Goal: Check status: Check status

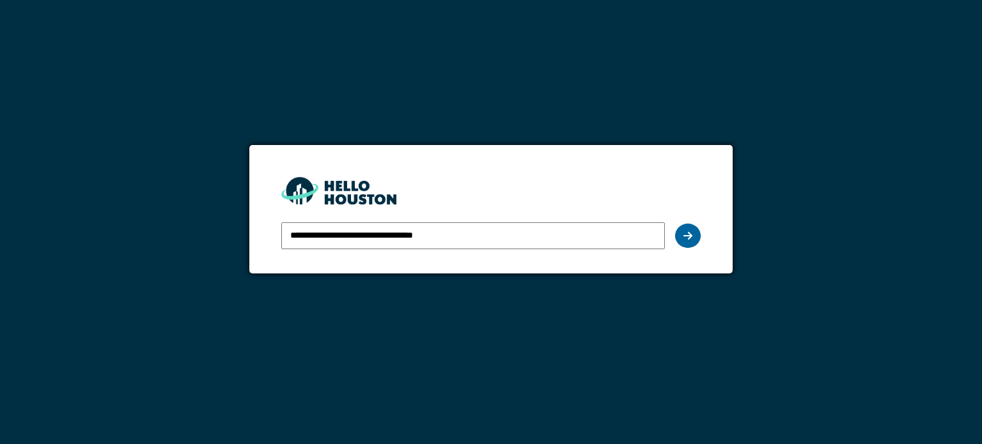
click at [688, 236] on icon at bounding box center [687, 236] width 9 height 10
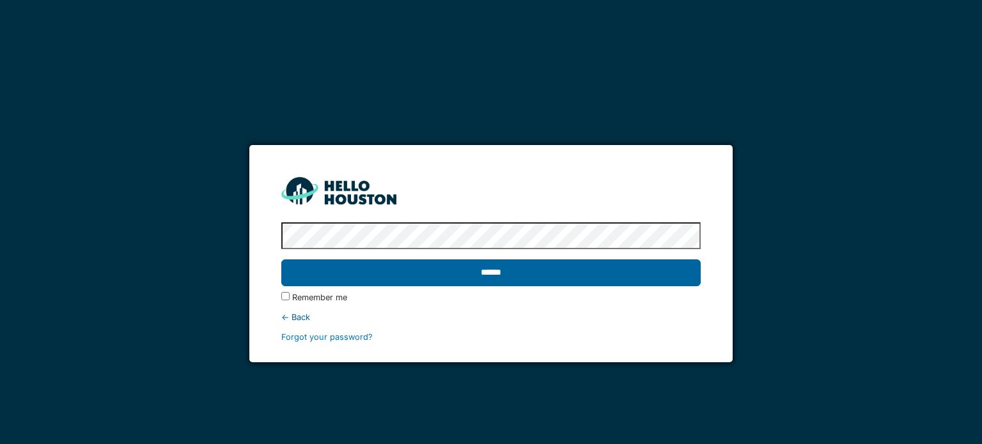
click at [578, 275] on input "******" at bounding box center [490, 272] width 419 height 27
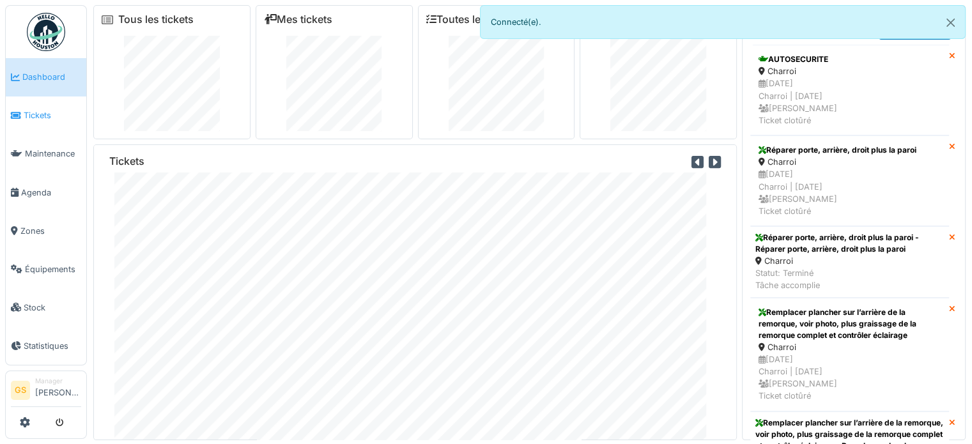
click at [31, 111] on span "Tickets" at bounding box center [53, 115] width 58 height 12
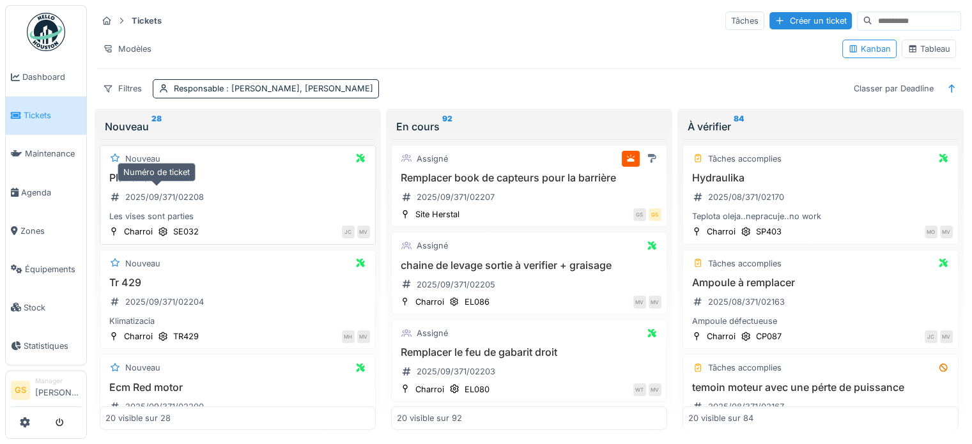
click at [145, 194] on div "2025/09/371/02208" at bounding box center [164, 197] width 79 height 12
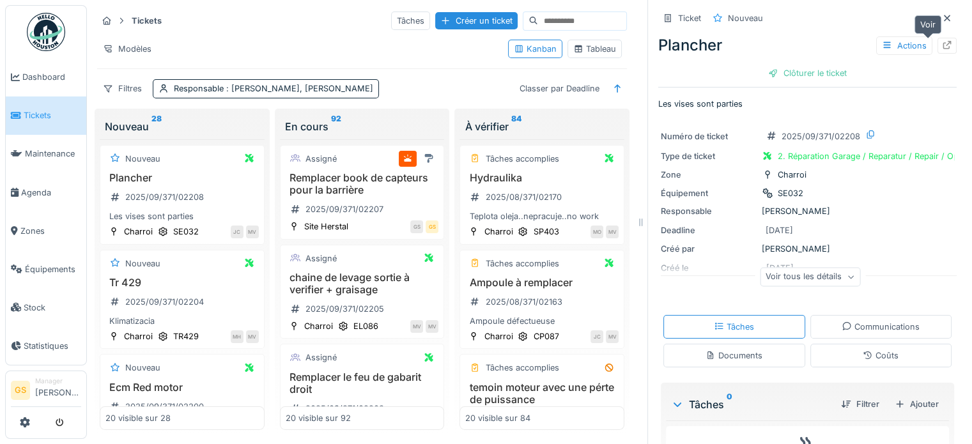
click at [942, 42] on icon at bounding box center [947, 45] width 10 height 8
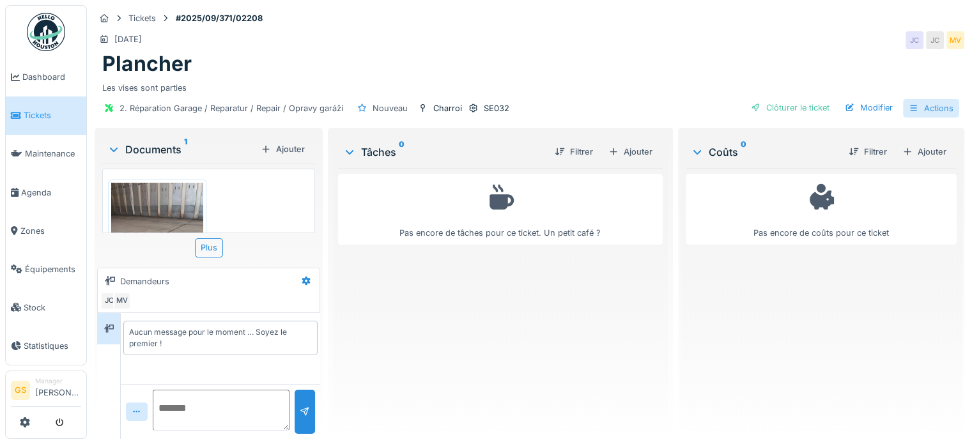
click at [931, 107] on div "Actions" at bounding box center [931, 108] width 56 height 19
click at [798, 40] on div "[DATE] JC JC MV" at bounding box center [530, 40] width 870 height 23
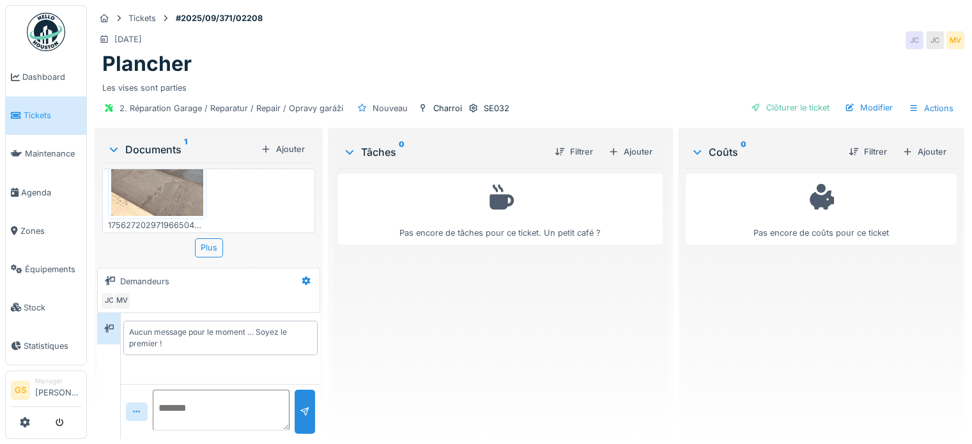
scroll to position [25, 0]
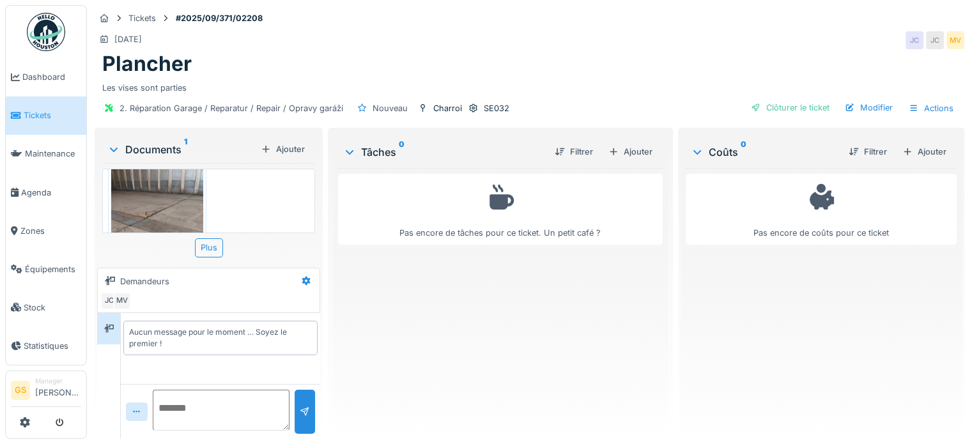
click at [51, 116] on span "Tickets" at bounding box center [53, 115] width 58 height 12
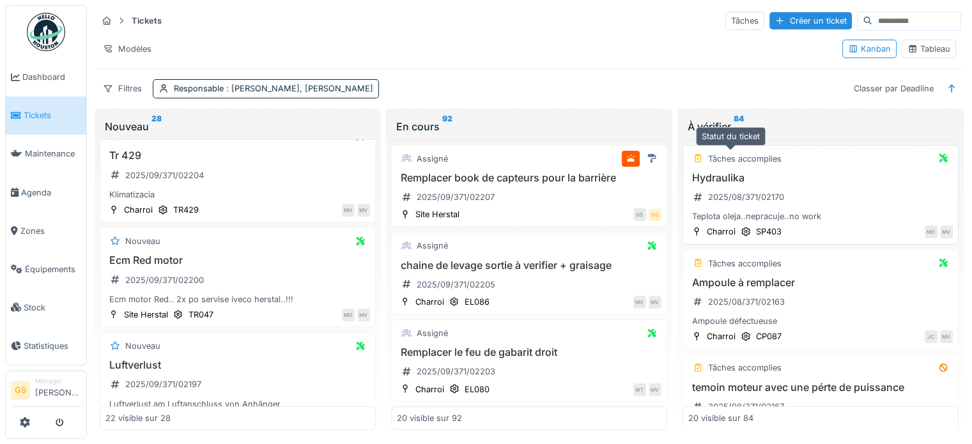
scroll to position [11, 0]
click at [761, 151] on div "Tâches accomplies" at bounding box center [745, 157] width 74 height 12
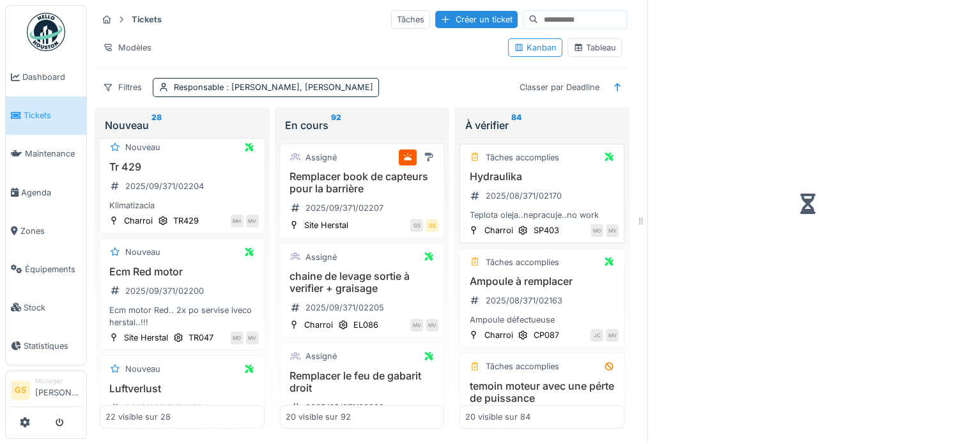
scroll to position [331, 0]
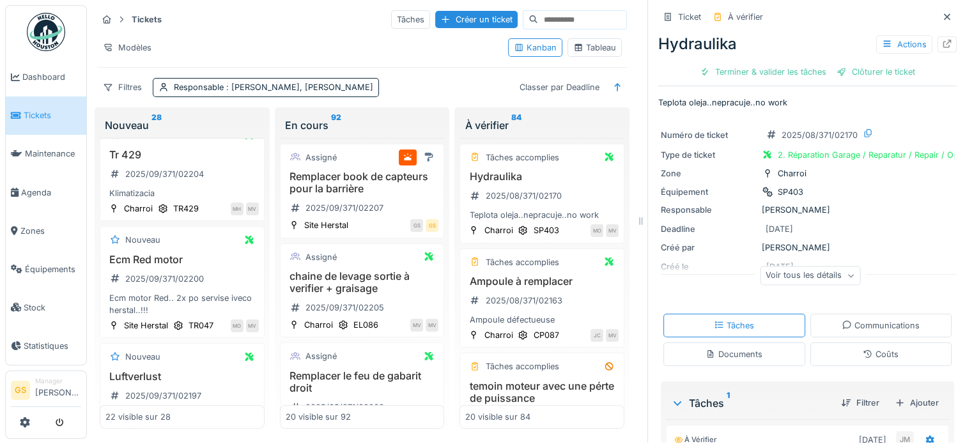
click at [938, 9] on div at bounding box center [947, 17] width 19 height 16
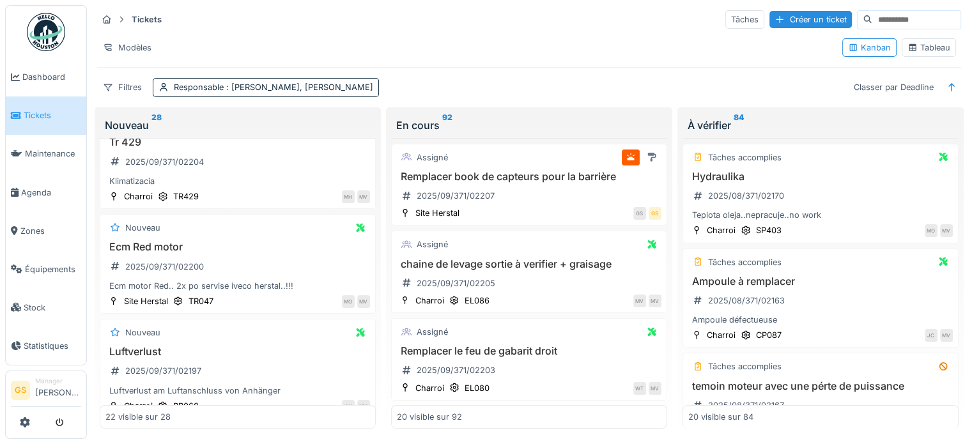
scroll to position [319, 0]
